Goal: Complete application form

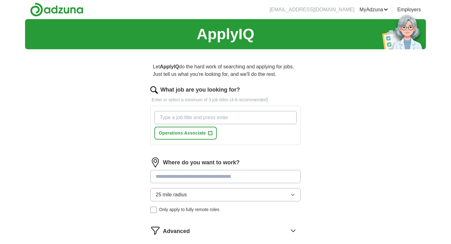
click at [237, 109] on div "Operations Associate +" at bounding box center [225, 124] width 145 height 33
click at [233, 115] on input "What job are you looking for?" at bounding box center [225, 117] width 142 height 13
type input "Loan Processor"
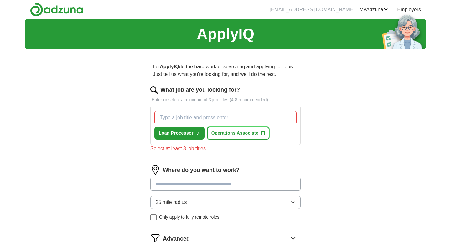
click at [260, 134] on button "Operations Associate +" at bounding box center [238, 132] width 62 height 13
click at [207, 118] on input "What job are you looking for?" at bounding box center [225, 117] width 142 height 13
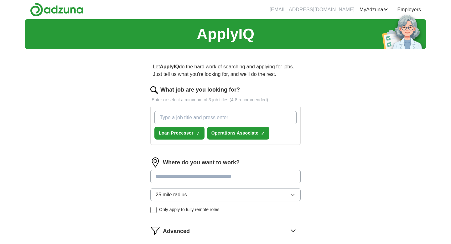
type input "f"
type input "F"
type input "Finance Associate"
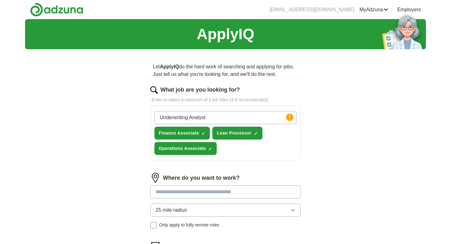
type input "Underwriting Analyst"
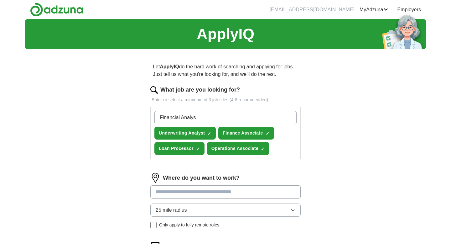
type input "Financial Analyst"
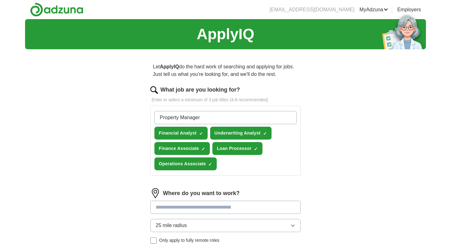
type input "Property Manager"
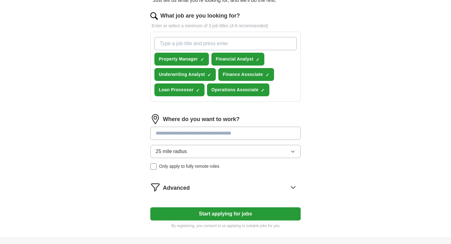
scroll to position [77, 0]
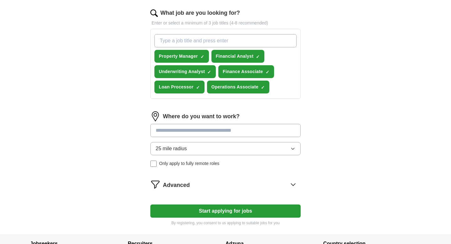
click at [226, 132] on input at bounding box center [225, 130] width 150 height 13
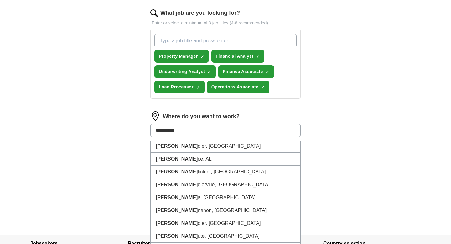
type input "**********"
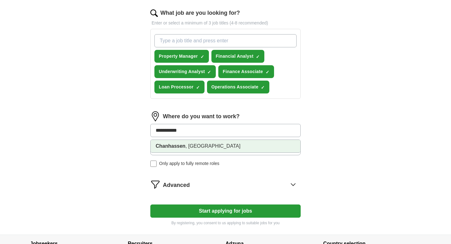
click at [225, 146] on li "Chanhassen , [GEOGRAPHIC_DATA]" at bounding box center [226, 146] width 150 height 13
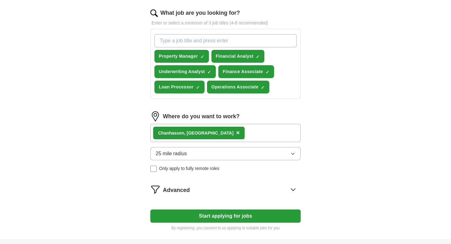
click at [232, 132] on div "Chanhassen , [GEOGRAPHIC_DATA] ×" at bounding box center [225, 133] width 150 height 18
click at [228, 137] on div "Chanhassen , [GEOGRAPHIC_DATA] ×" at bounding box center [225, 133] width 150 height 18
click at [228, 133] on div "Remote ([GEOGRAPHIC_DATA]) ×" at bounding box center [225, 133] width 150 height 18
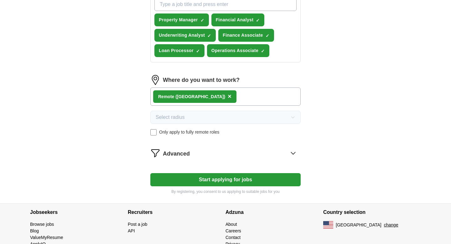
scroll to position [114, 0]
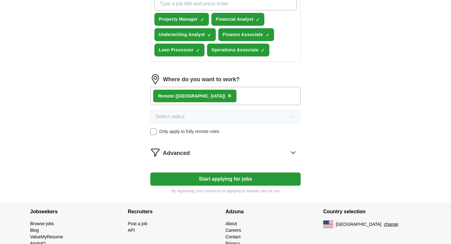
click at [293, 151] on icon at bounding box center [293, 152] width 10 height 10
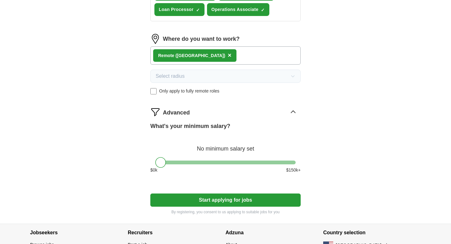
scroll to position [158, 0]
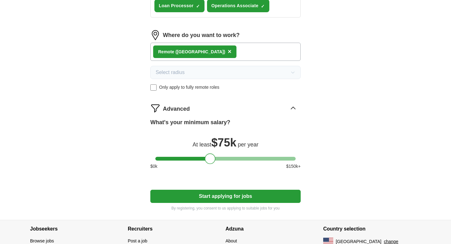
click at [210, 158] on div at bounding box center [225, 159] width 140 height 4
drag, startPoint x: 210, startPoint y: 158, endPoint x: 183, endPoint y: 157, distance: 26.3
click at [183, 157] on div at bounding box center [183, 158] width 11 height 11
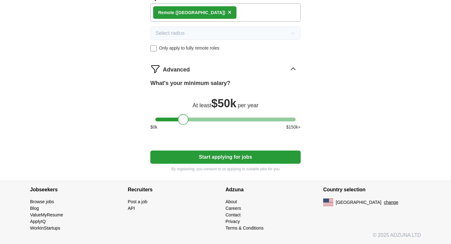
click at [234, 161] on button "Start applying for jobs" at bounding box center [225, 156] width 150 height 13
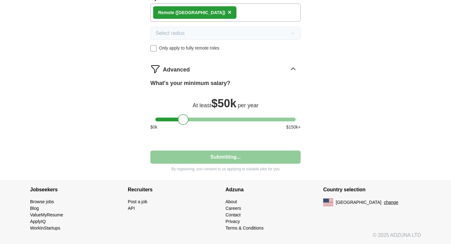
select select "**"
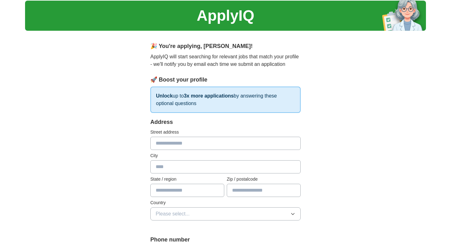
scroll to position [23, 0]
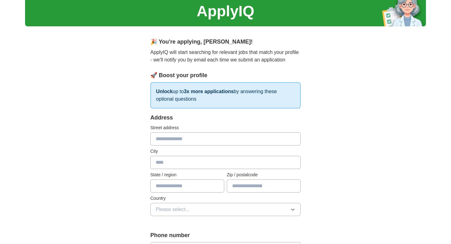
click at [220, 144] on input "text" at bounding box center [225, 138] width 150 height 13
type input "**********"
type input "**"
type input "*****"
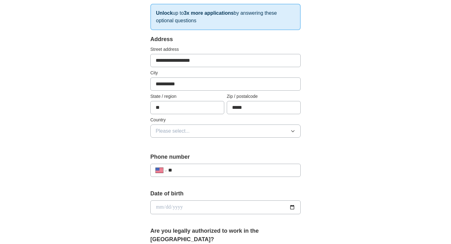
scroll to position [111, 0]
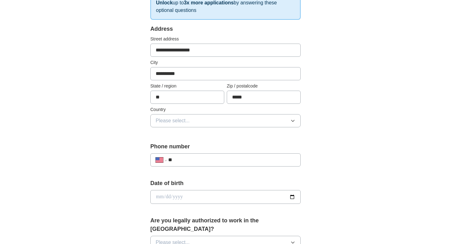
click at [284, 123] on button "Please select..." at bounding box center [225, 120] width 150 height 13
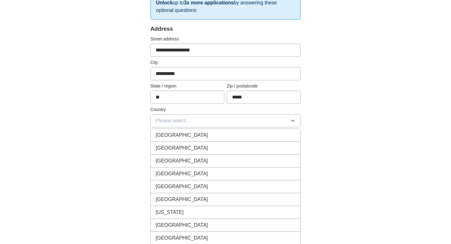
click at [259, 147] on div "[GEOGRAPHIC_DATA]" at bounding box center [226, 148] width 140 height 8
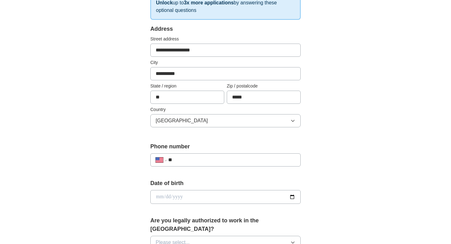
click at [239, 162] on input "**" at bounding box center [231, 160] width 127 height 8
type input "**********"
click at [290, 197] on input "date" at bounding box center [225, 197] width 150 height 14
type input "**********"
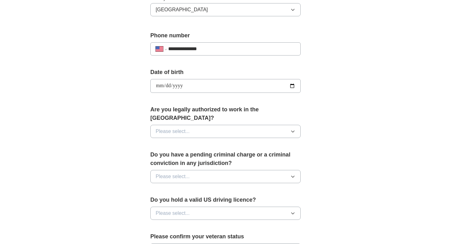
scroll to position [231, 0]
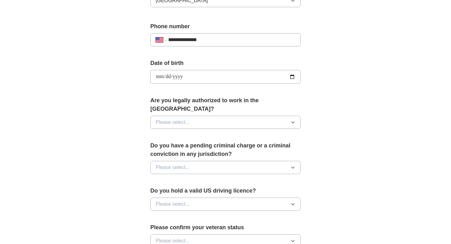
click at [293, 121] on icon "button" at bounding box center [292, 122] width 3 height 2
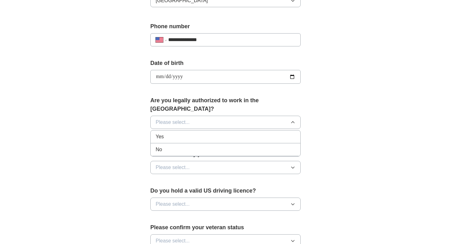
click at [274, 133] on div "Yes" at bounding box center [226, 137] width 140 height 8
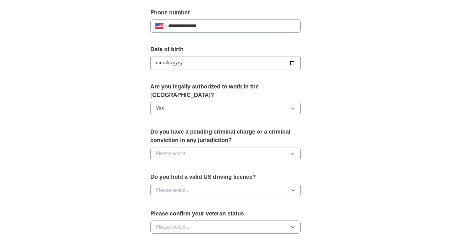
scroll to position [252, 0]
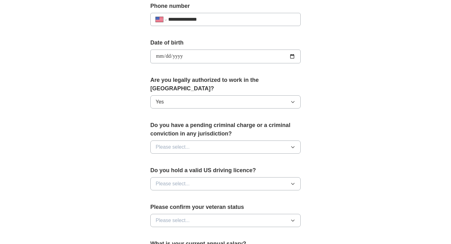
click at [293, 144] on icon "button" at bounding box center [292, 146] width 5 height 5
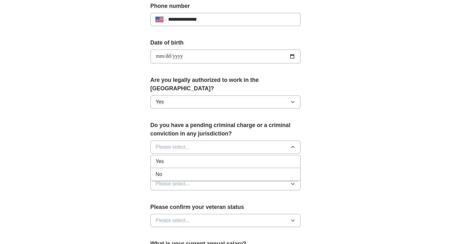
click at [264, 170] on div "No" at bounding box center [226, 174] width 140 height 8
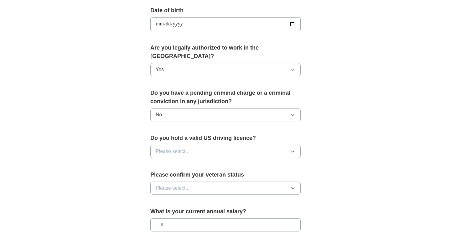
scroll to position [285, 0]
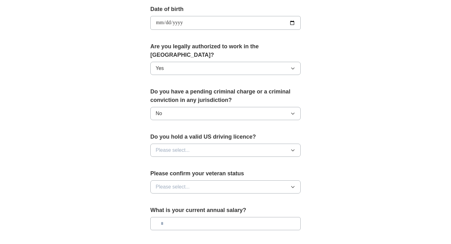
click at [294, 147] on icon "button" at bounding box center [292, 149] width 5 height 5
click at [271, 161] on div "Yes" at bounding box center [226, 165] width 140 height 8
click at [294, 184] on icon "button" at bounding box center [292, 186] width 5 height 5
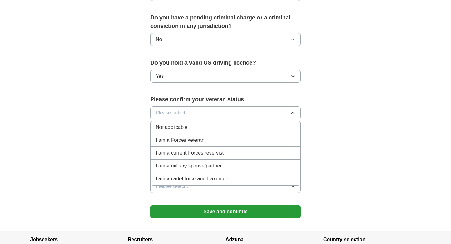
scroll to position [358, 0]
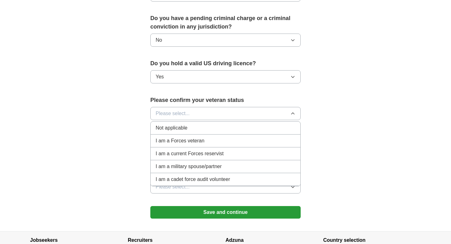
click at [217, 124] on div "Not applicable" at bounding box center [226, 128] width 140 height 8
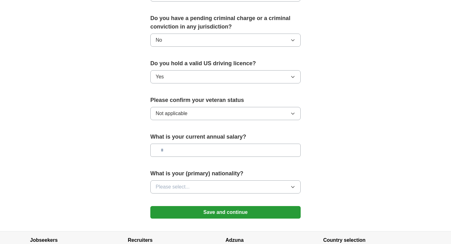
click at [233, 143] on input "text" at bounding box center [225, 149] width 150 height 13
type input "**"
type input "*******"
click at [275, 181] on button "Please select..." at bounding box center [225, 186] width 150 height 13
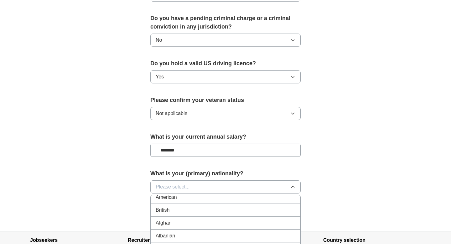
scroll to position [0, 0]
click at [262, 197] on div "American" at bounding box center [226, 201] width 140 height 8
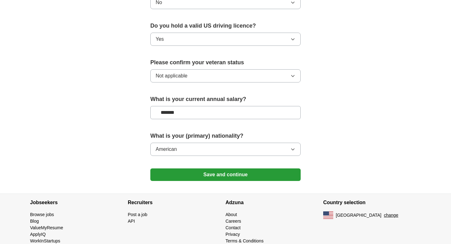
scroll to position [397, 0]
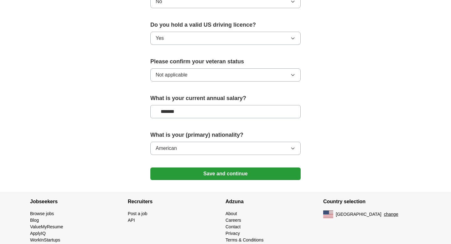
click at [273, 169] on button "Save and continue" at bounding box center [225, 173] width 150 height 13
click at [239, 167] on button "Save and continue" at bounding box center [225, 173] width 150 height 13
